Goal: Task Accomplishment & Management: Complete application form

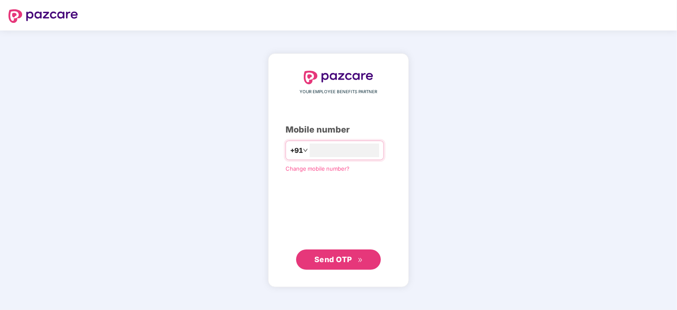
type input "**********"
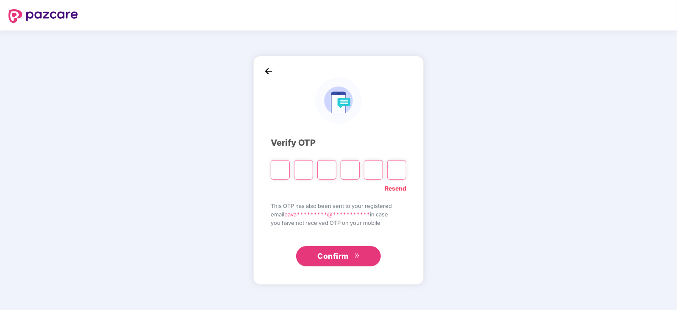
type input "*"
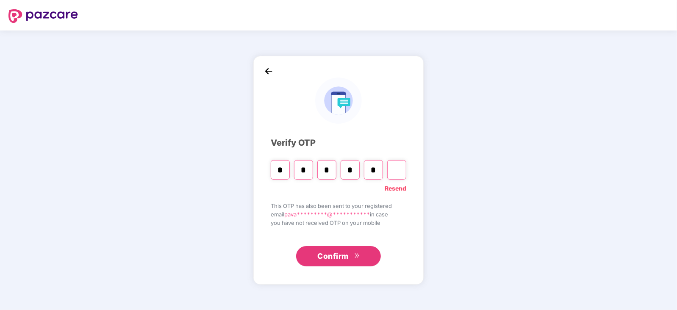
type input "*"
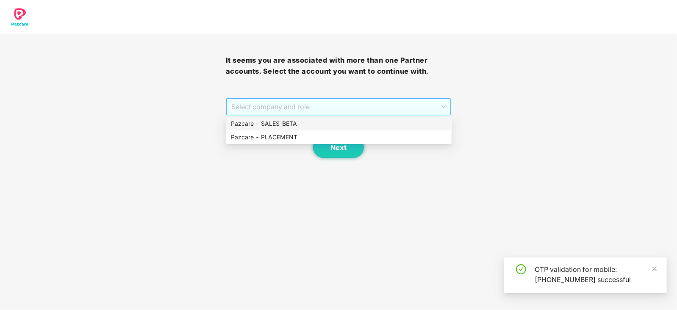
click at [383, 109] on span "Select company and role" at bounding box center [338, 107] width 215 height 16
click at [317, 136] on div "Pazcare - PLACEMENT" at bounding box center [339, 137] width 216 height 9
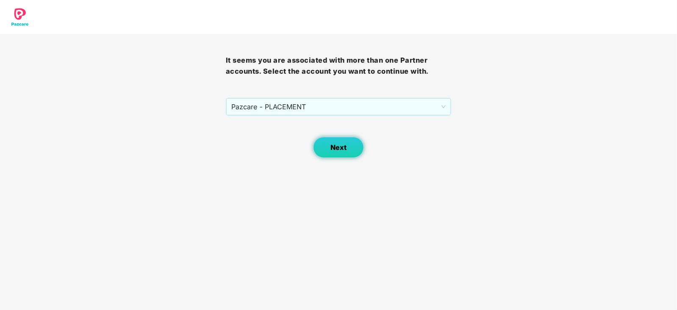
click at [336, 144] on span "Next" at bounding box center [339, 148] width 16 height 8
